Goal: Task Accomplishment & Management: Complete application form

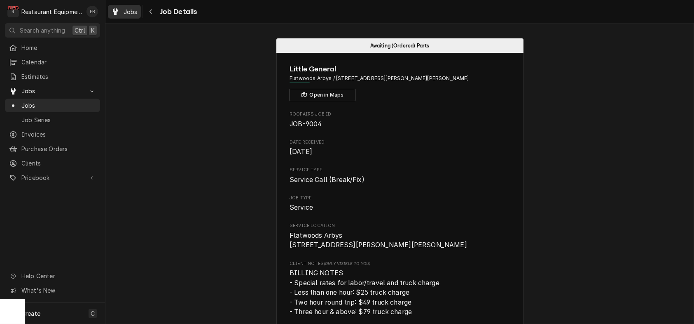
click at [134, 12] on span "Jobs" at bounding box center [131, 11] width 14 height 9
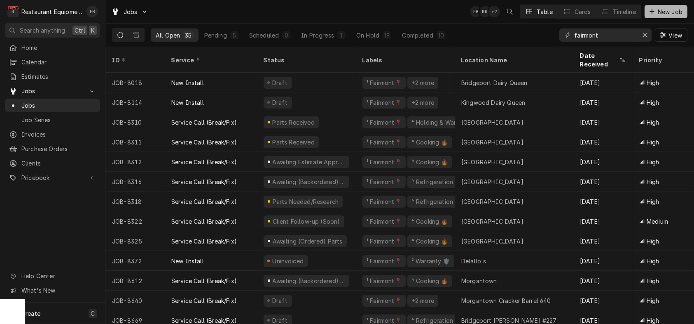
click at [648, 10] on div "Dynamic Content Wrapper" at bounding box center [652, 11] width 8 height 8
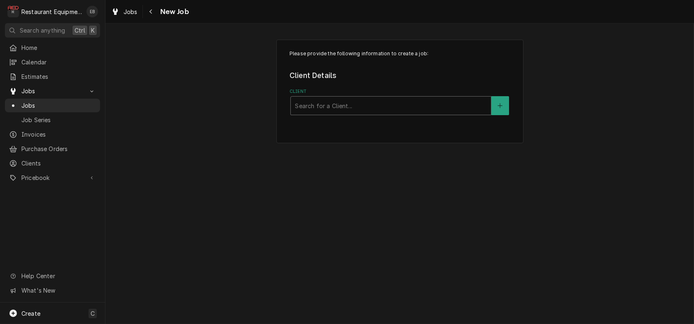
click at [361, 113] on div "Client" at bounding box center [391, 105] width 192 height 15
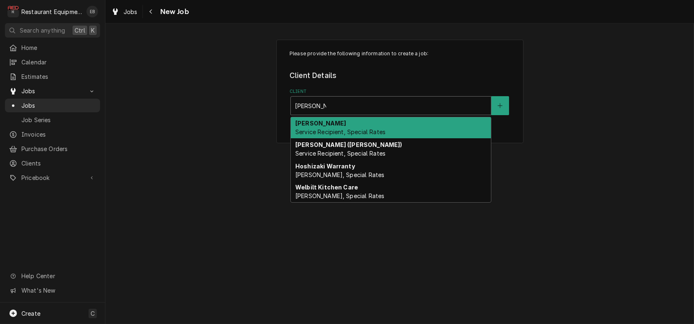
type input "bob evans"
click at [364, 136] on div "Bob Evans Service Recipient, Special Rates" at bounding box center [391, 127] width 200 height 21
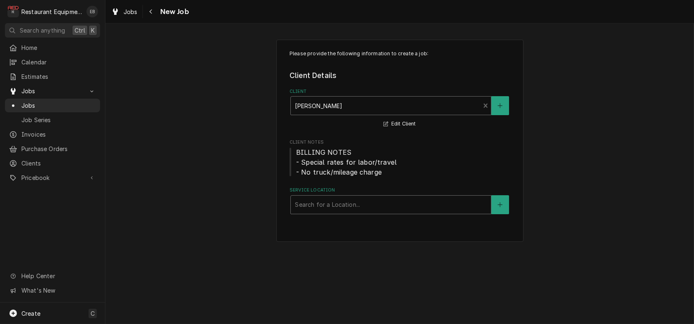
click at [344, 212] on div "Service Location" at bounding box center [391, 204] width 192 height 15
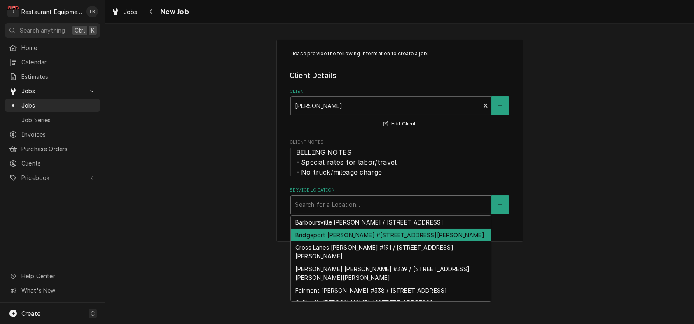
click at [357, 241] on div "Bridgeport Bob Evans #227 / 1607 Johnson Ave, Bridgeport, WV 26330" at bounding box center [391, 234] width 200 height 13
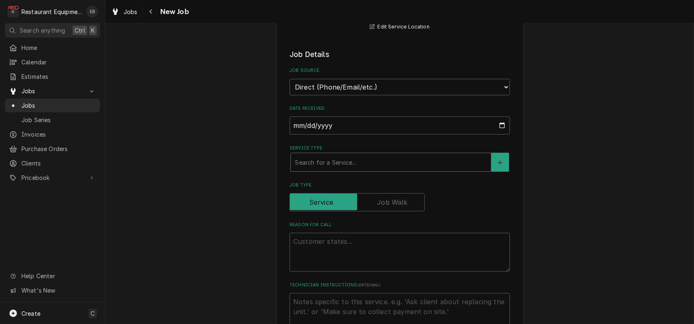
scroll to position [220, 0]
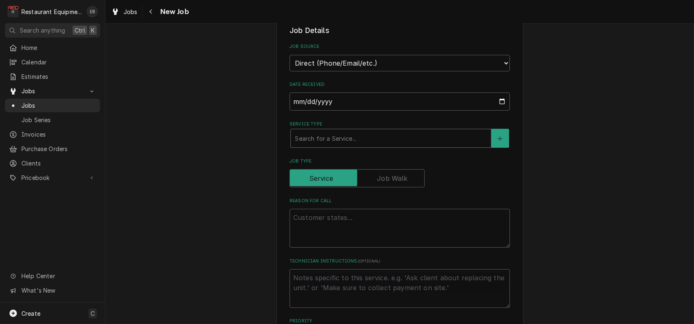
click at [346, 145] on div "Service Type" at bounding box center [391, 138] width 192 height 15
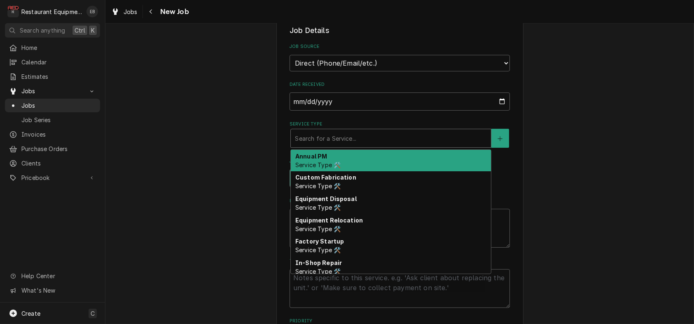
type textarea "x"
type input "b"
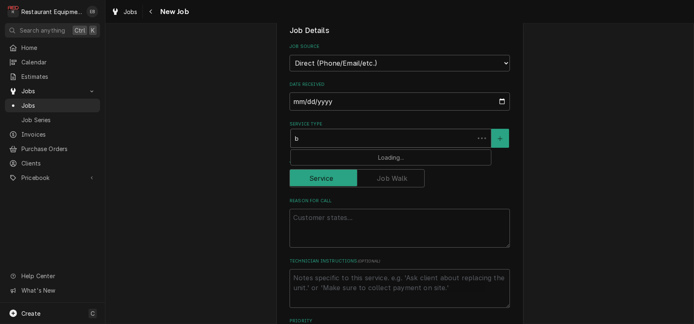
type textarea "x"
type input "br"
type textarea "x"
type input "bre"
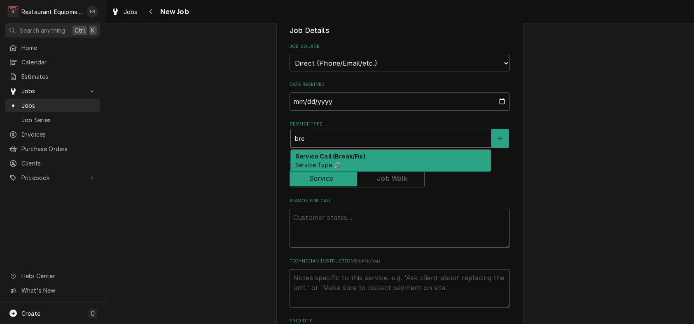
click at [348, 159] on strong "Service Call (Break/Fix)" at bounding box center [331, 155] width 70 height 7
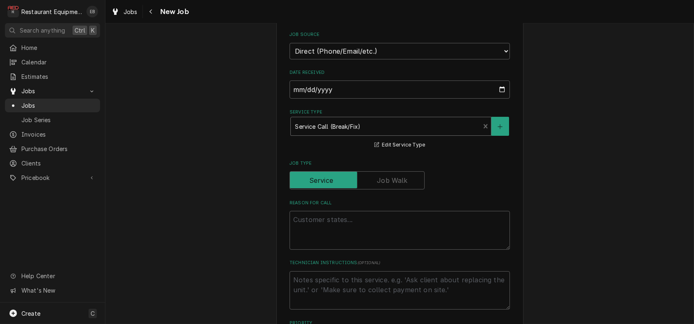
scroll to position [302, 0]
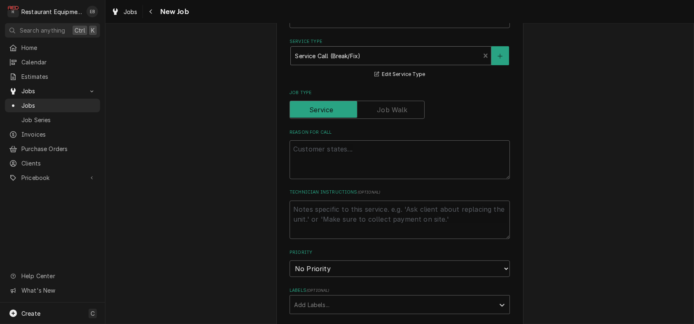
click at [362, 179] on div "Reason For Call" at bounding box center [400, 154] width 220 height 50
click at [361, 179] on textarea "Reason For Call" at bounding box center [400, 159] width 220 height 39
type textarea "x"
type textarea "W"
type textarea "x"
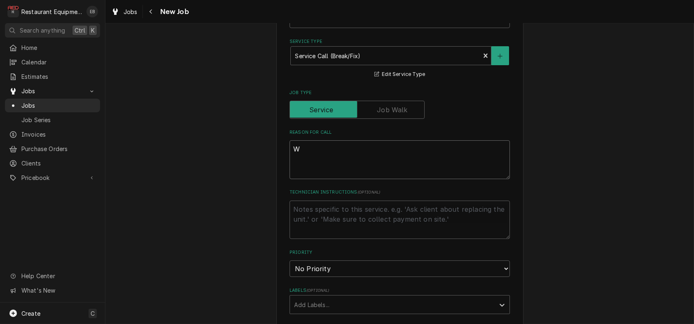
type textarea "WI"
type textarea "x"
type textarea "WIF"
type textarea "x"
type textarea "WIF"
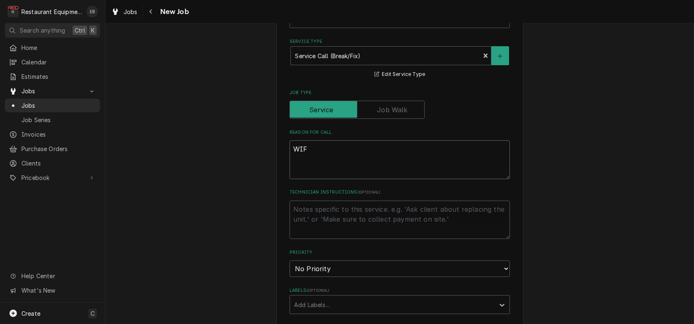
type textarea "x"
type textarea "WIF i"
type textarea "x"
type textarea "WIF is"
type textarea "x"
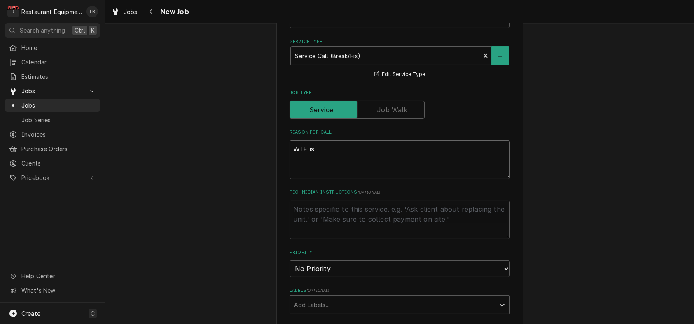
type textarea "WIF is"
type textarea "x"
type textarea "WIF is t"
type textarea "x"
type textarea "WIF is te"
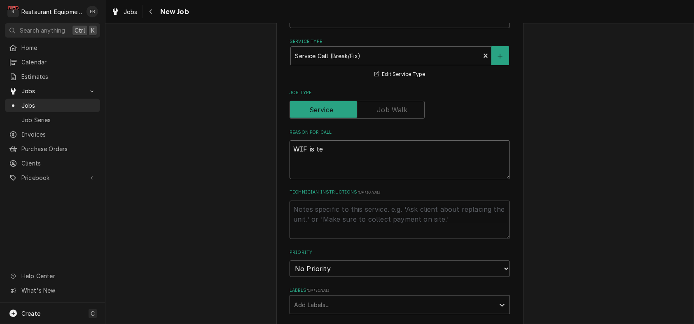
type textarea "x"
type textarea "WIF is tem"
type textarea "x"
type textarea "WIF is temp"
type textarea "x"
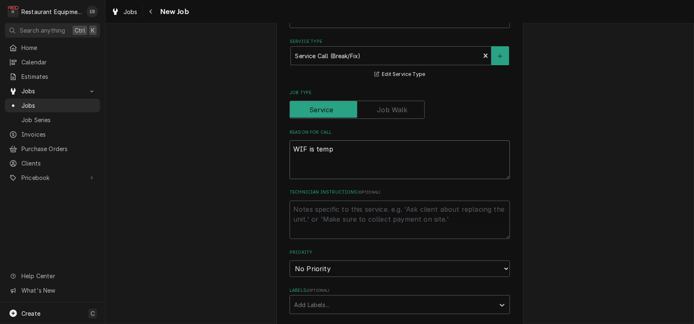
type textarea "WIF is tempi"
type textarea "x"
type textarea "WIF is tempin"
type textarea "x"
type textarea "WIF is temping"
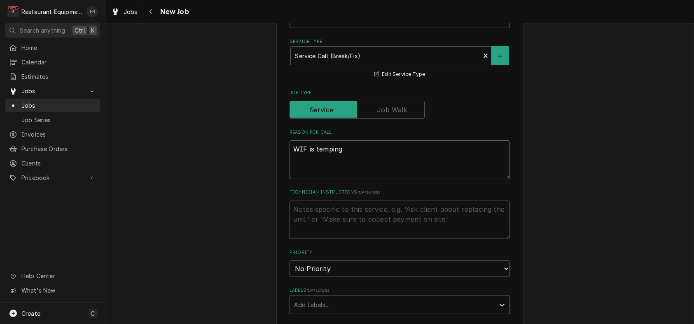
type textarea "x"
type textarea "WIF is temping"
type textarea "x"
type textarea "WIF is temping i"
type textarea "x"
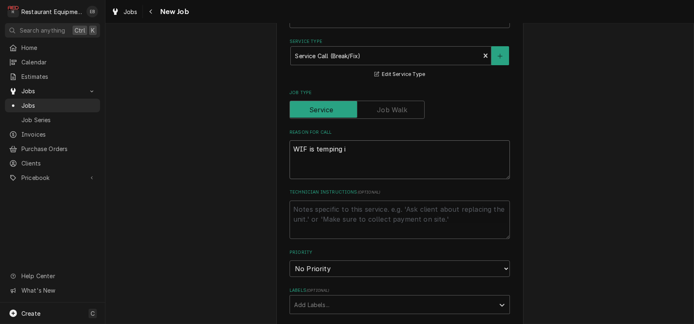
type textarea "WIF is temping in"
type textarea "x"
type textarea "WIF is temping in"
type textarea "x"
type textarea "WIF is temping in a"
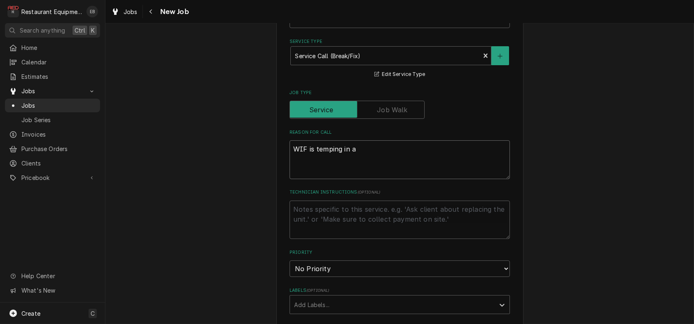
type textarea "x"
type textarea "WIF is temping in at"
type textarea "x"
type textarea "WIF is temping in at"
type textarea "x"
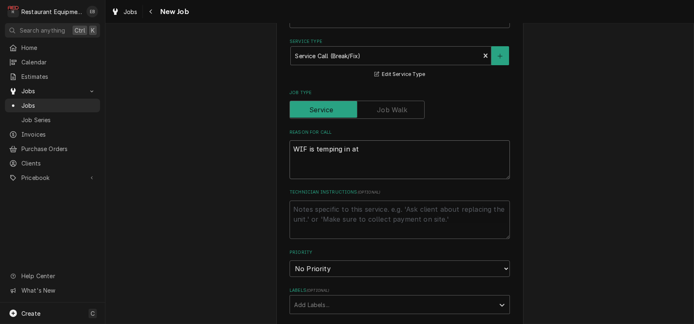
type textarea "WIF is temping in at 3"
type textarea "x"
type textarea "WIF is temping in at 32"
type textarea "x"
type textarea "WIF is temping in at 32"
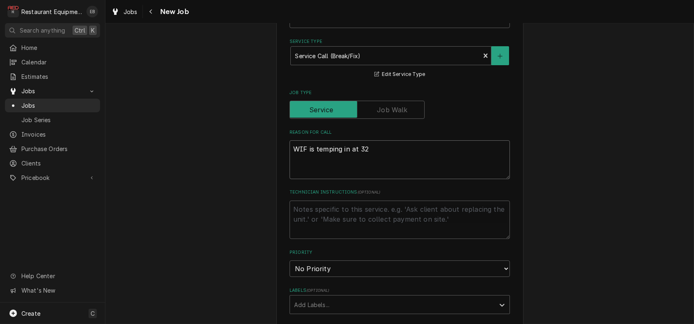
type textarea "x"
type textarea "WIF is temping in at 32 d"
type textarea "x"
type textarea "WIF is temping in at 32 de"
type textarea "x"
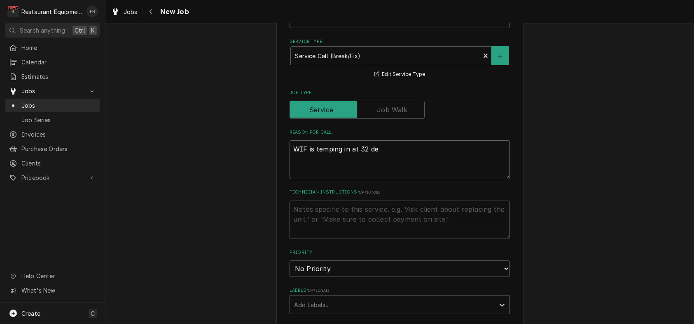
type textarea "WIF is temping in at 32 deg"
type textarea "x"
type textarea "WIF is temping in at 32 degr"
type textarea "x"
type textarea "WIF is temping in at 32 degre"
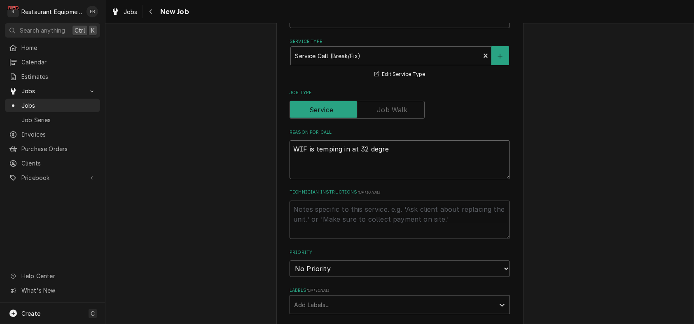
type textarea "x"
type textarea "WIF is temping in at 32 degree"
type textarea "x"
type textarea "WIF is temping in at 32 degrees"
type textarea "x"
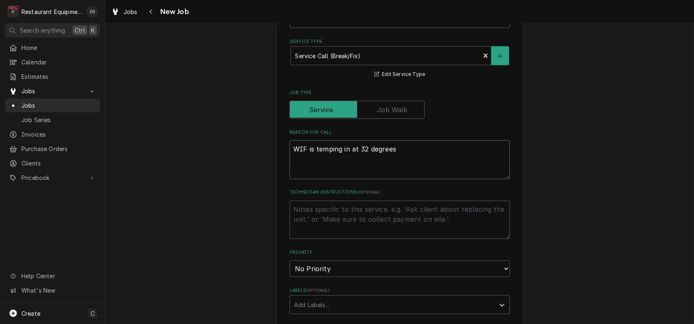
type textarea "WIF is temping in at 32 degrees."
type textarea "x"
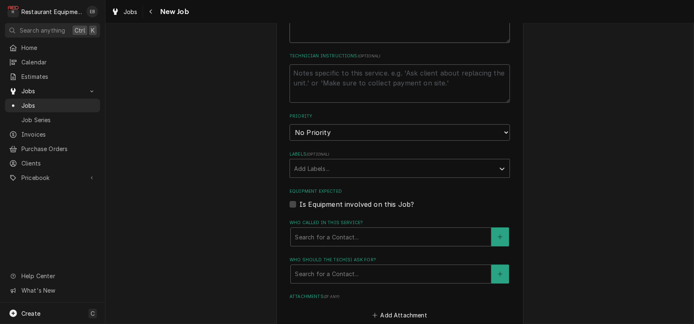
scroll to position [439, 0]
type textarea "WIF is temping in at 32 degrees."
click at [363, 139] on select "No Priority Urgent High Medium Low" at bounding box center [400, 131] width 220 height 16
select select "1"
click at [290, 139] on select "No Priority Urgent High Medium Low" at bounding box center [400, 131] width 220 height 16
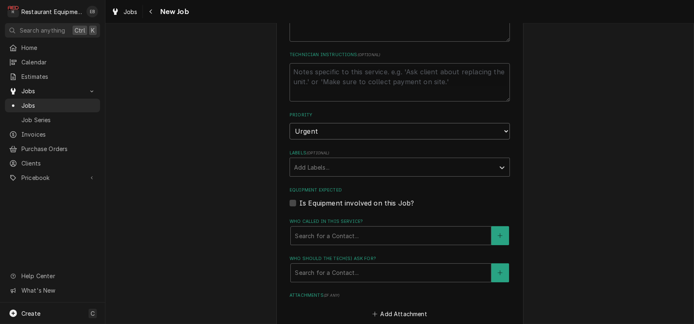
drag, startPoint x: 342, startPoint y: 192, endPoint x: 340, endPoint y: 196, distance: 4.8
click at [342, 139] on select "No Priority Urgent High Medium Low" at bounding box center [400, 131] width 220 height 16
click at [290, 139] on select "No Priority Urgent High Medium Low" at bounding box center [400, 131] width 220 height 16
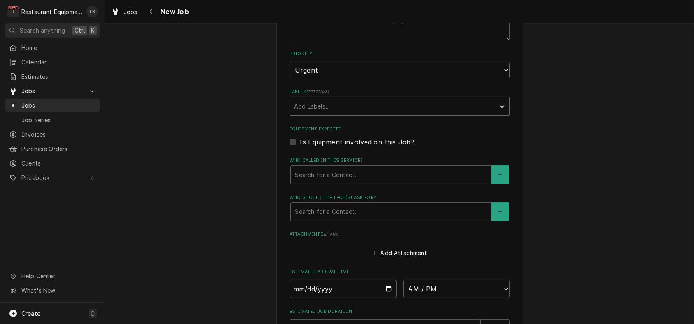
scroll to position [522, 0]
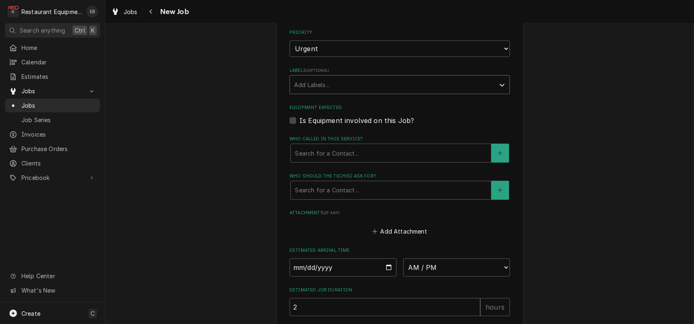
click at [340, 92] on div "Labels" at bounding box center [392, 84] width 197 height 15
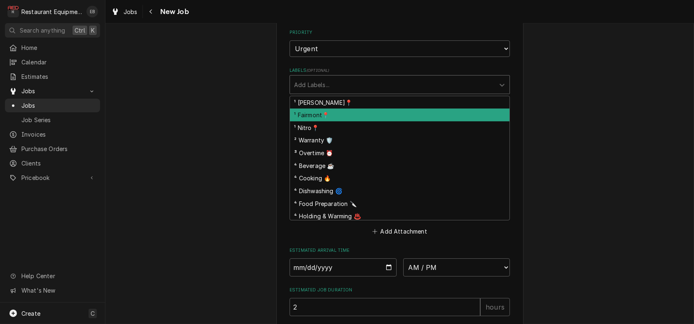
click at [324, 121] on div "¹ Fairmont📍" at bounding box center [400, 114] width 220 height 13
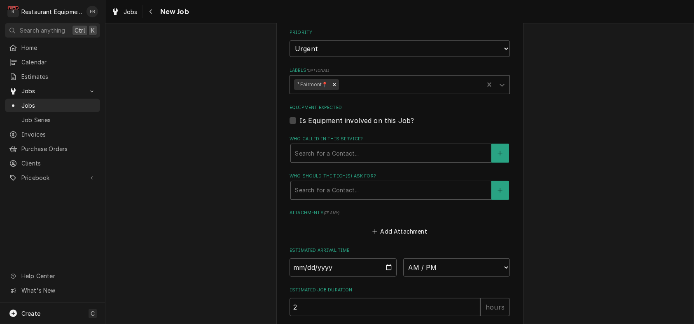
click at [354, 92] on div "Labels" at bounding box center [409, 84] width 139 height 15
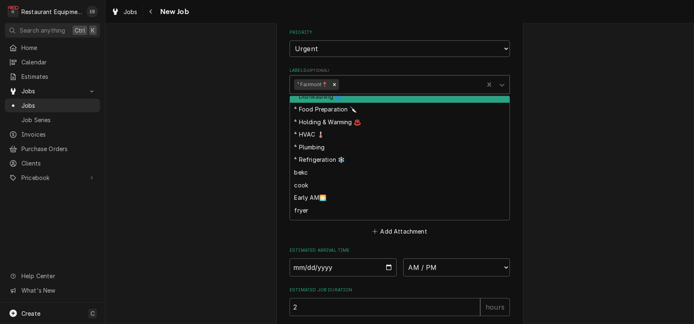
scroll to position [82, 0]
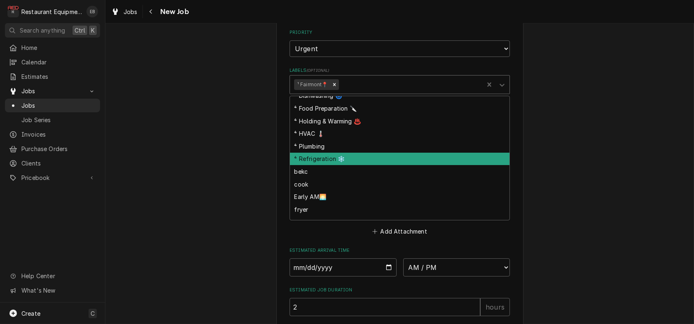
drag, startPoint x: 328, startPoint y: 230, endPoint x: 326, endPoint y: 235, distance: 5.7
click at [326, 165] on div "⁴ Refrigeration ❄️" at bounding box center [400, 158] width 220 height 13
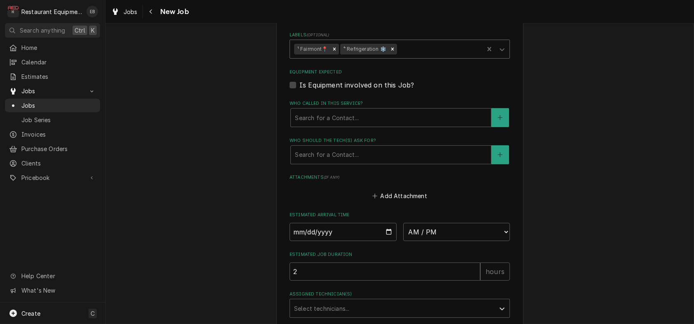
scroll to position [577, 0]
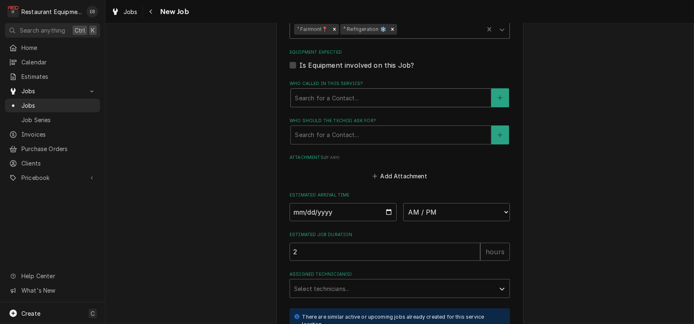
click at [359, 105] on div "Who called in this service?" at bounding box center [391, 97] width 192 height 15
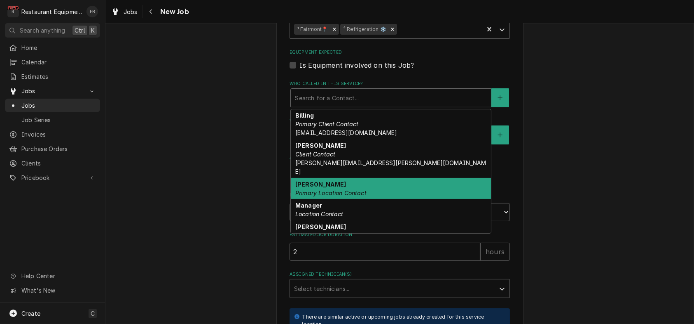
click at [335, 196] on em "Primary Location Contact" at bounding box center [331, 192] width 71 height 7
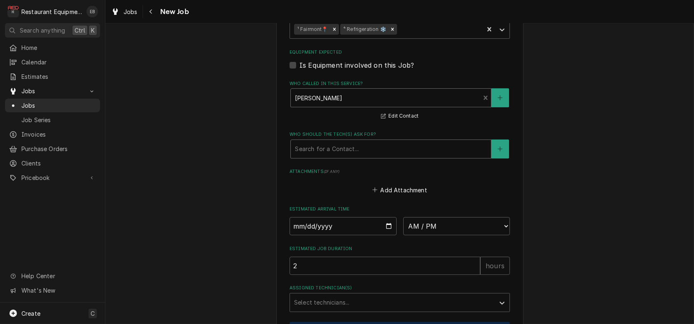
click at [342, 156] on div "Who should the tech(s) ask for?" at bounding box center [391, 148] width 192 height 15
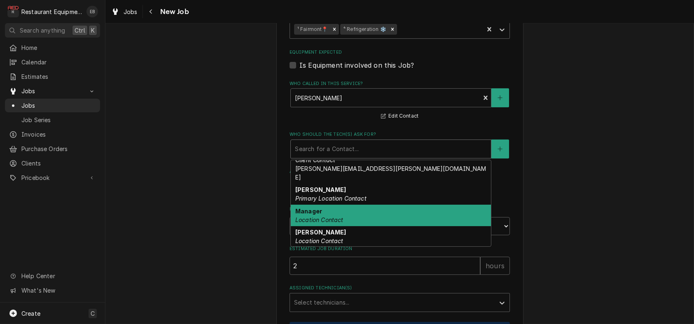
scroll to position [55, 0]
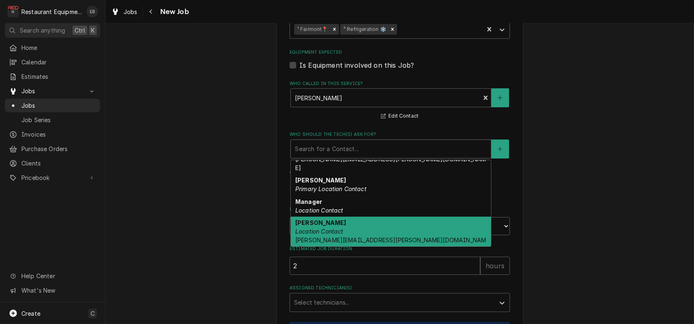
click at [328, 213] on em "Location Contact" at bounding box center [320, 209] width 48 height 7
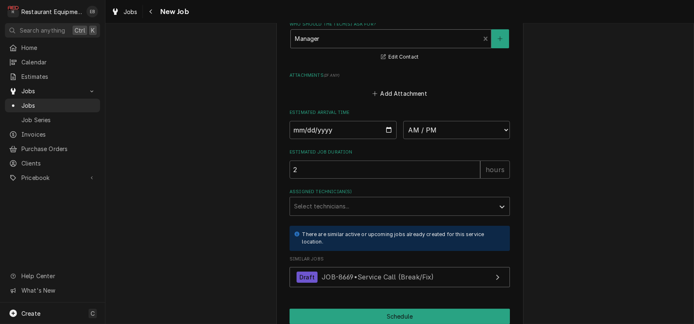
scroll to position [714, 0]
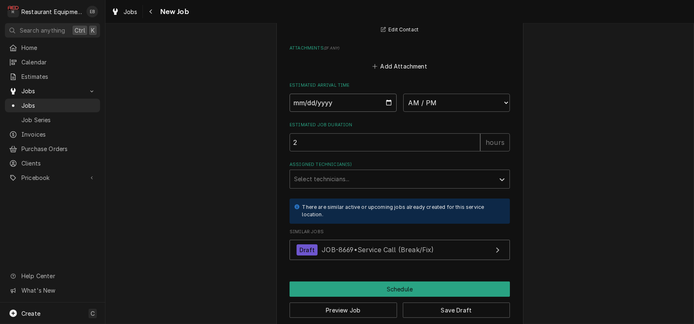
click at [387, 112] on input "Date" at bounding box center [343, 103] width 107 height 18
type textarea "x"
type input "2025-10-01"
type textarea "x"
click at [471, 112] on select "AM / PM 6:00 AM 6:15 AM 6:30 AM 6:45 AM 7:00 AM 7:15 AM 7:30 AM 7:45 AM 8:00 AM…" at bounding box center [456, 103] width 107 height 18
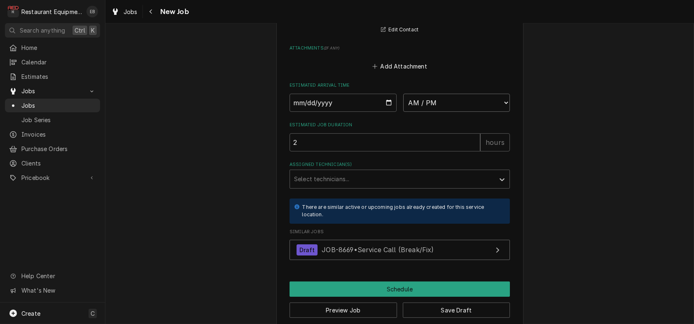
select select "13:00:00"
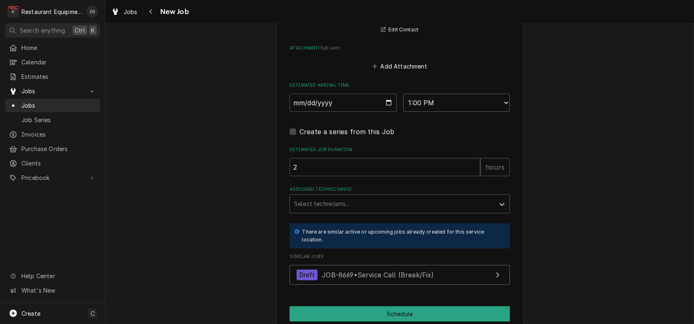
click at [511, 112] on select "AM / PM 6:00 AM 6:15 AM 6:30 AM 6:45 AM 7:00 AM 7:15 AM 7:30 AM 7:45 AM 8:00 AM…" at bounding box center [456, 103] width 107 height 18
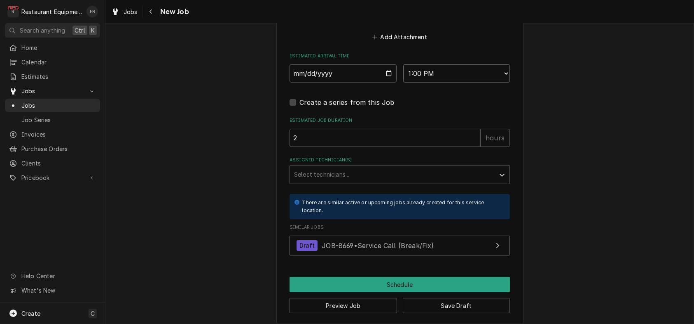
scroll to position [769, 0]
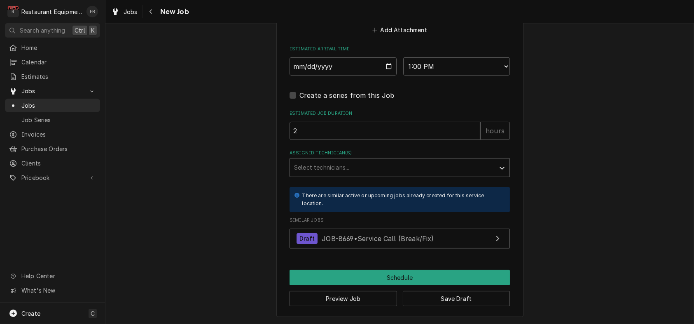
click at [341, 175] on div "Assigned Technician(s)" at bounding box center [392, 167] width 197 height 15
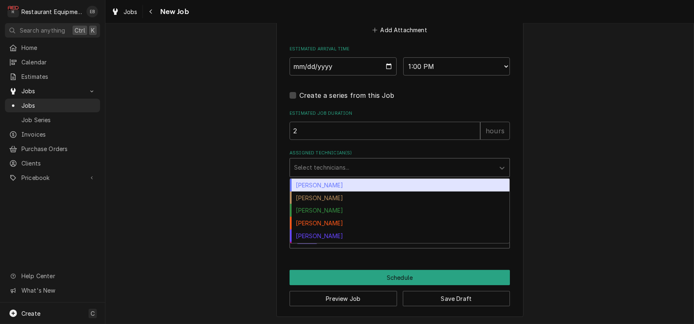
drag, startPoint x: 305, startPoint y: 267, endPoint x: 316, endPoint y: 265, distance: 10.4
click at [306, 191] on div "Bryan Sanders" at bounding box center [400, 184] width 220 height 13
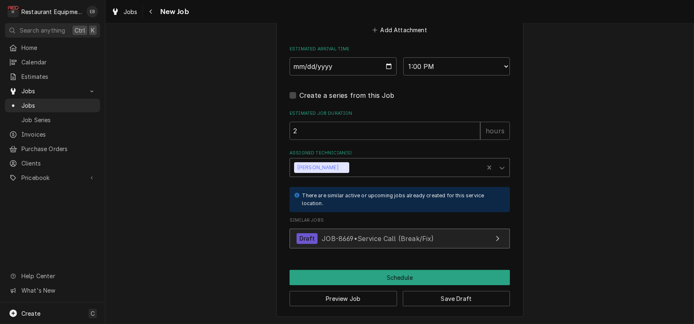
scroll to position [863, 0]
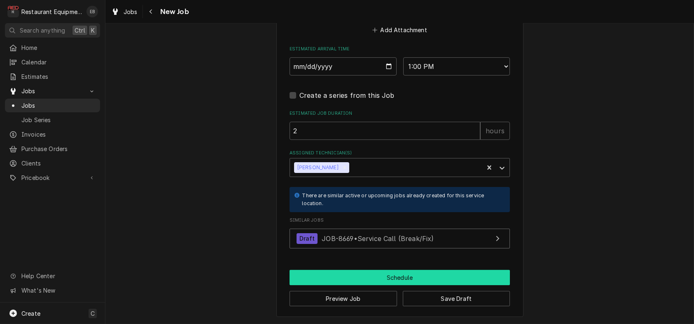
click at [385, 275] on button "Schedule" at bounding box center [400, 277] width 220 height 15
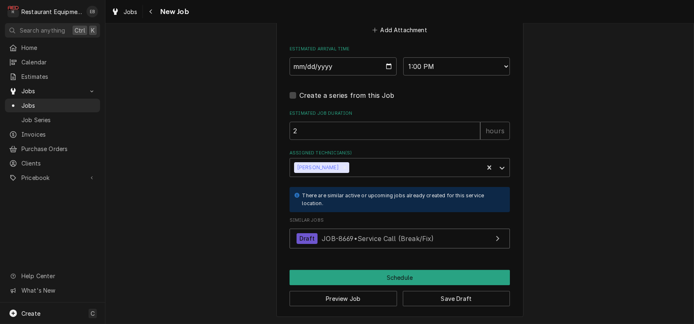
scroll to position [855, 0]
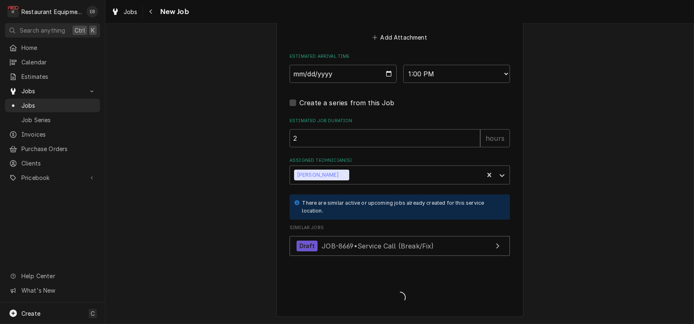
type textarea "x"
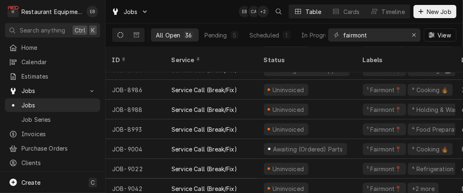
scroll to position [442, 0]
